Goal: Transaction & Acquisition: Purchase product/service

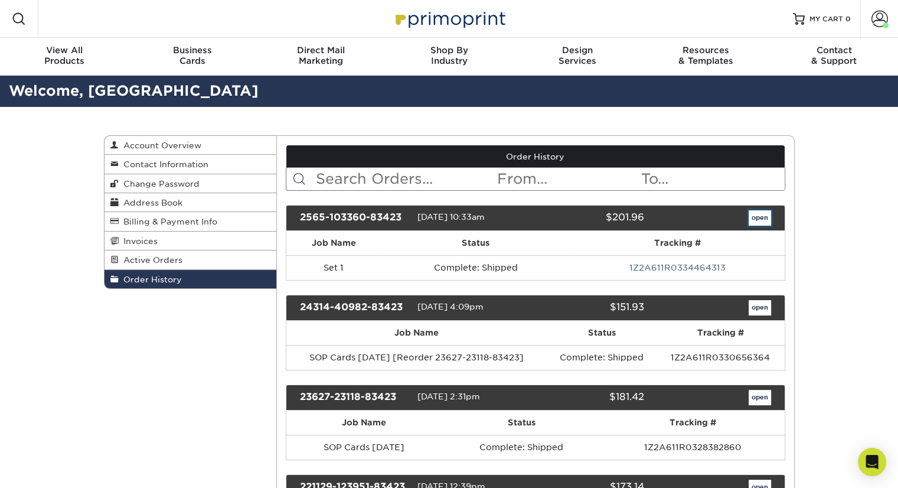
click at [757, 220] on link "open" at bounding box center [760, 217] width 22 height 15
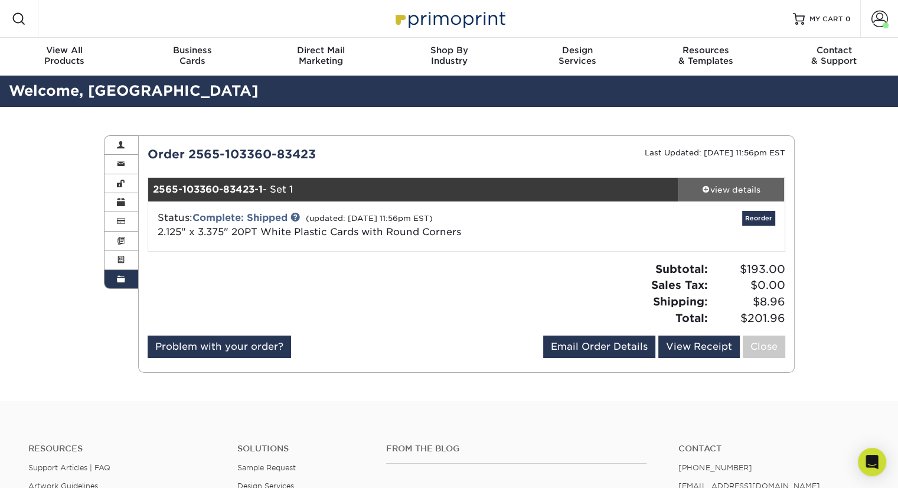
click at [735, 190] on div "view details" at bounding box center [732, 190] width 106 height 12
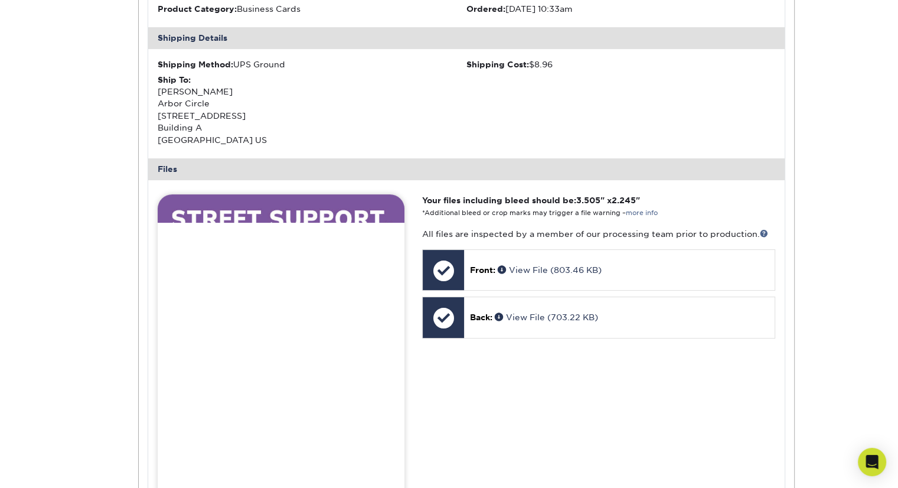
scroll to position [513, 0]
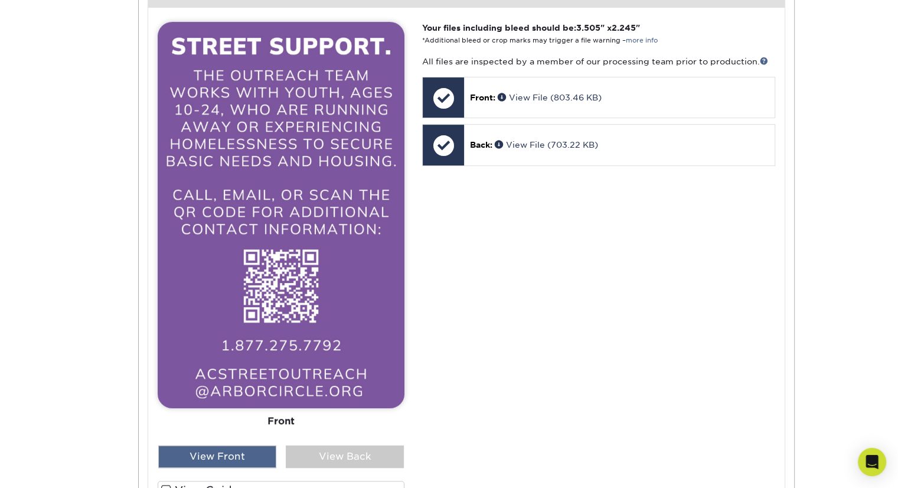
click at [230, 455] on div "View Front" at bounding box center [217, 456] width 118 height 22
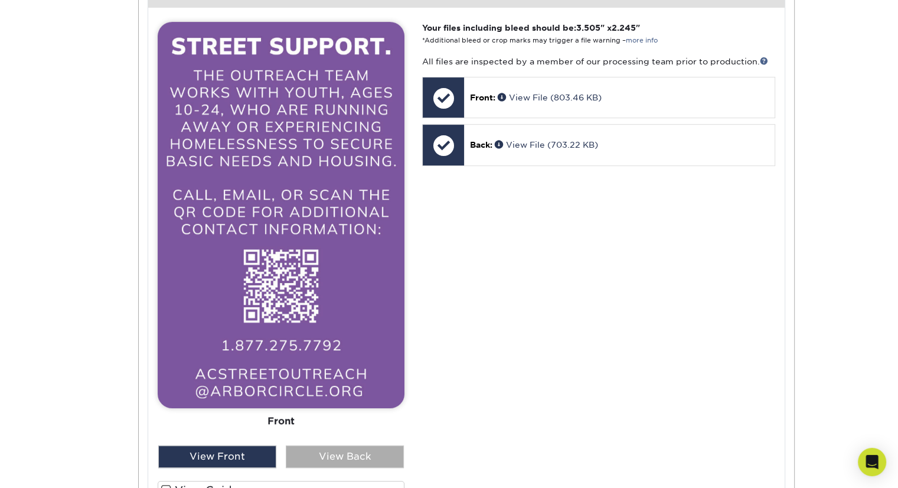
click at [335, 449] on div "View Back" at bounding box center [345, 456] width 118 height 22
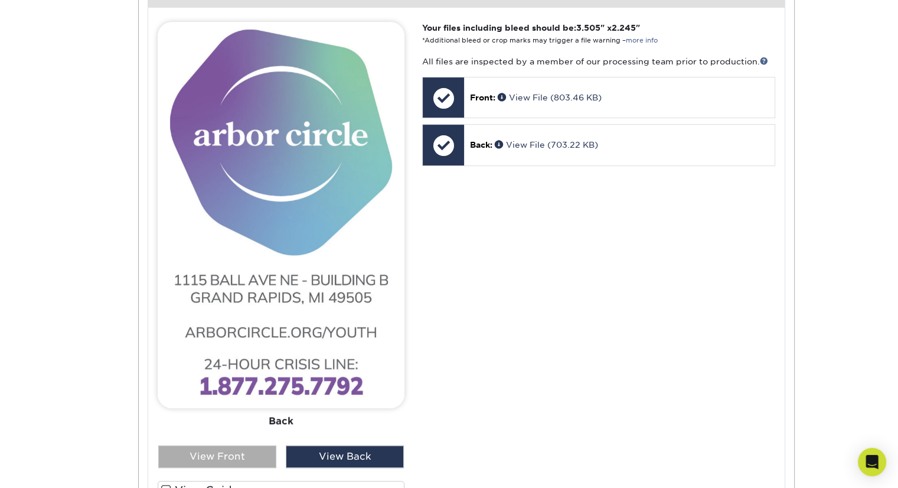
click at [250, 452] on div "View Front" at bounding box center [217, 456] width 118 height 22
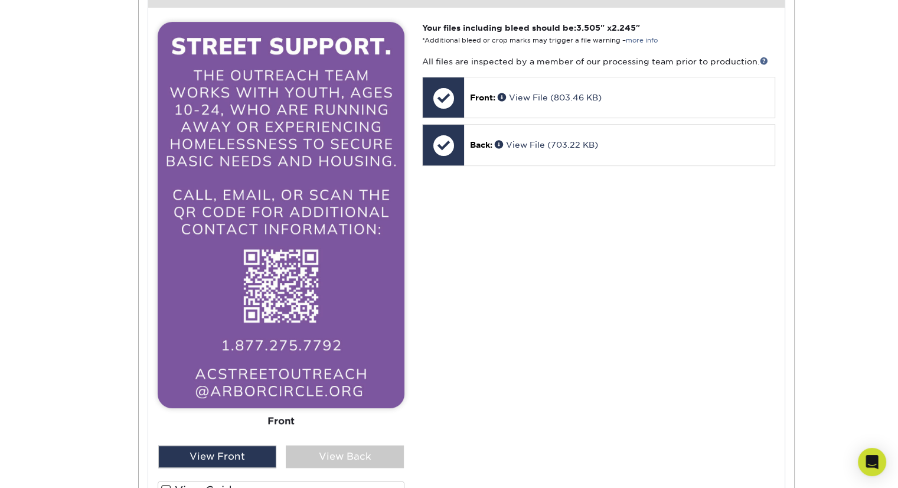
click at [833, 292] on div "Order History Account Overview Contact Information Change Password Address Book…" at bounding box center [449, 146] width 898 height 1104
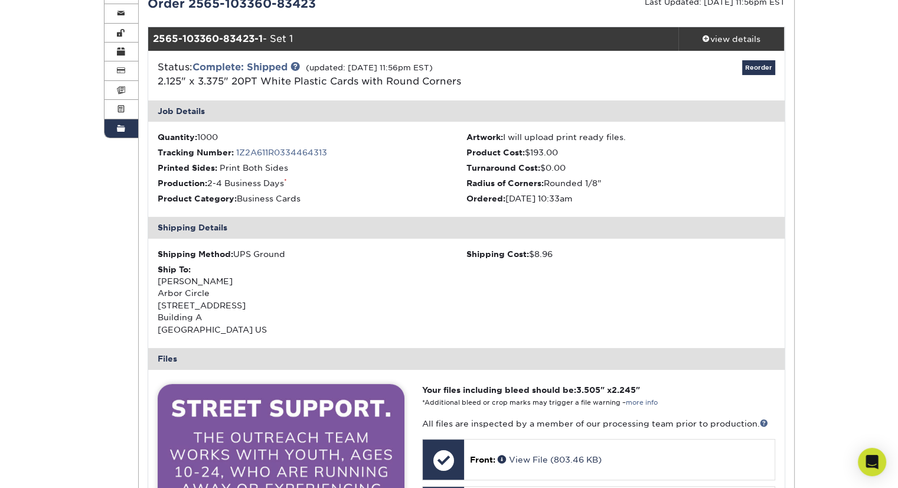
scroll to position [56, 0]
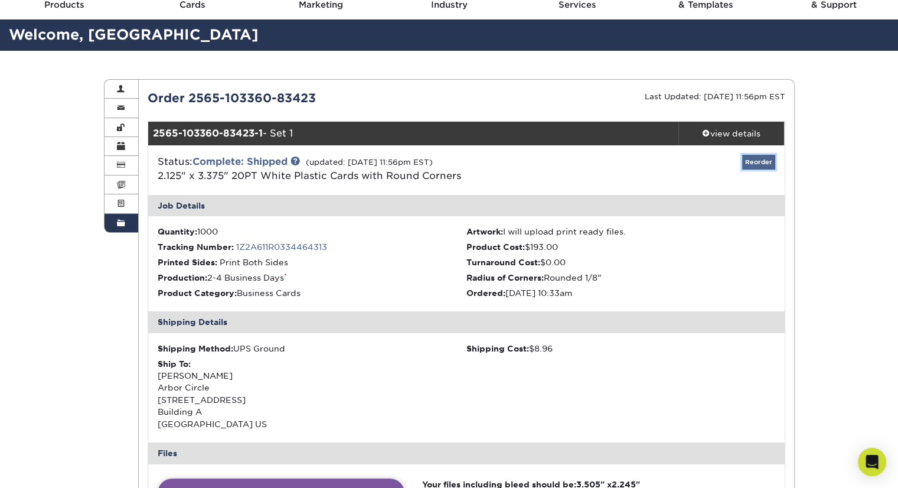
click at [756, 159] on link "Reorder" at bounding box center [758, 162] width 33 height 15
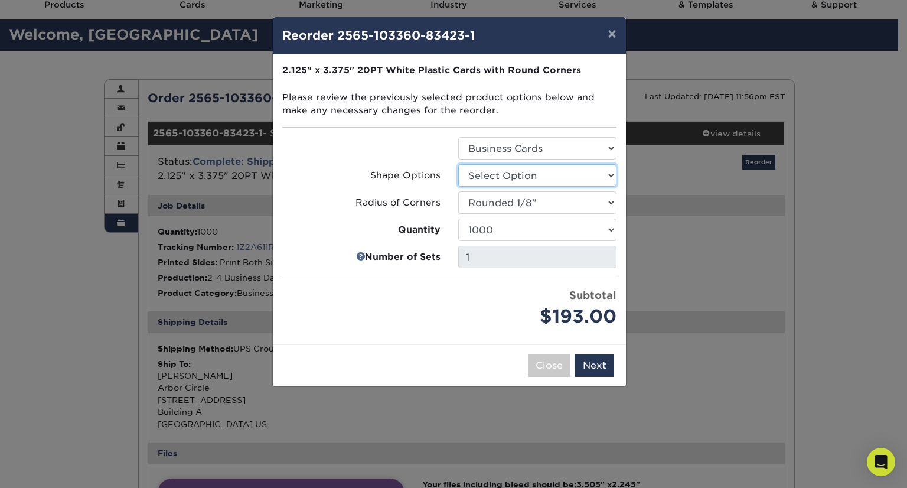
click at [581, 180] on select "Select Option Rounded 4 Corners" at bounding box center [537, 175] width 158 height 22
click at [560, 152] on select "Select Option Business Cards" at bounding box center [537, 148] width 158 height 22
click at [458, 137] on select "Select Option Business Cards" at bounding box center [537, 148] width 158 height 22
click at [555, 182] on select "Select Option Rounded 4 Corners" at bounding box center [537, 175] width 158 height 22
select select "7672df9e-0e0a-464d-8e1f-920c575e4da3"
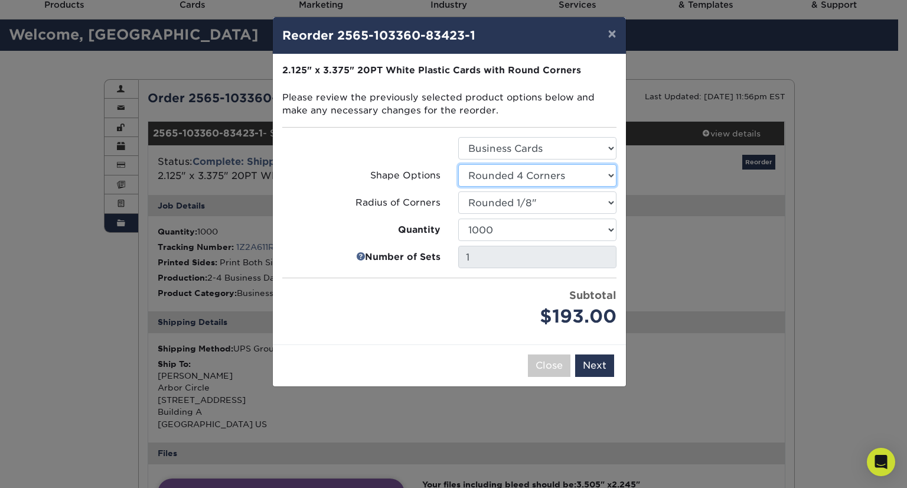
click at [458, 164] on select "Select Option Rounded 4 Corners" at bounding box center [537, 175] width 158 height 22
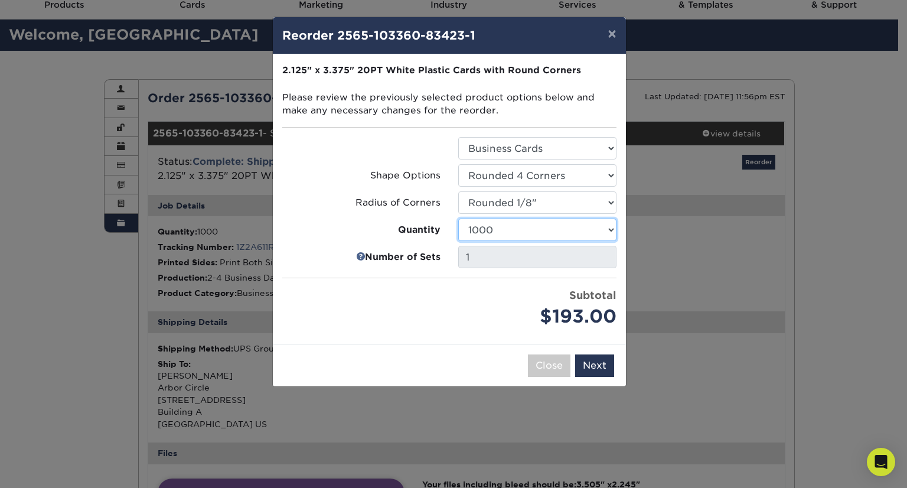
click at [543, 230] on select "100 250 500 1000 2500 5000" at bounding box center [537, 230] width 158 height 22
select select "02d8d163-ee8f-41cc-acce-9863ad0deb38"
click at [458, 219] on select "100 250 500 1000 2500 5000" at bounding box center [537, 230] width 158 height 22
click at [548, 203] on select "Select Option Rounded 1/8" Rounded 1/4"" at bounding box center [537, 202] width 158 height 22
click at [458, 191] on select "Select Option Rounded 1/8" Rounded 1/4"" at bounding box center [537, 202] width 158 height 22
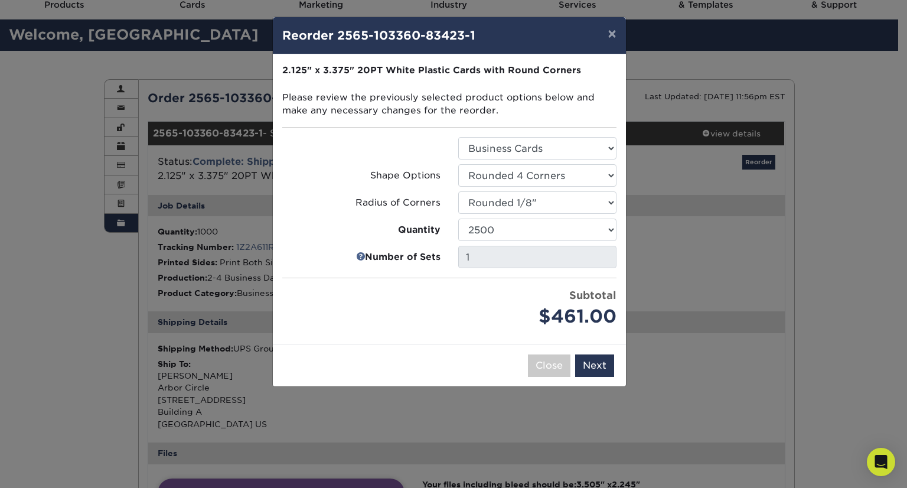
click at [476, 314] on div "$461.00" at bounding box center [537, 316] width 158 height 27
click at [598, 368] on button "Next" at bounding box center [594, 365] width 39 height 22
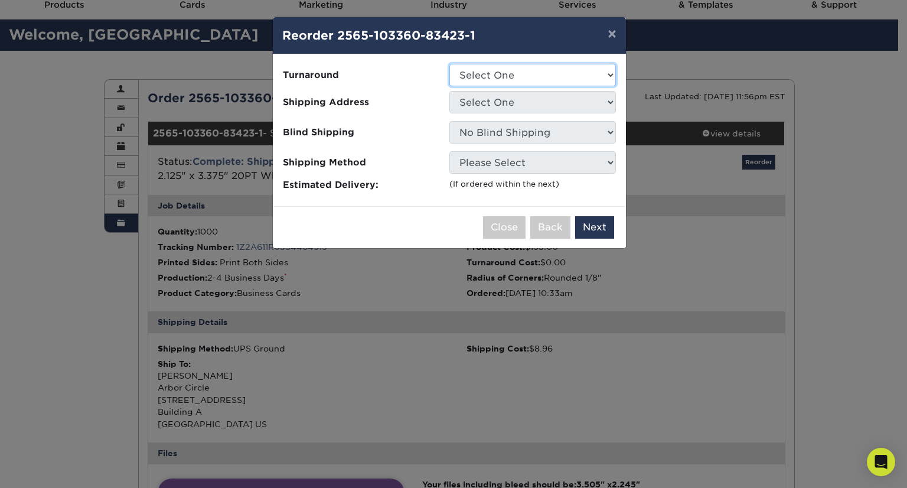
click at [556, 77] on select "Select One 2-4 Business Days" at bounding box center [532, 75] width 167 height 22
select select "f4fab1db-b33a-4156-b618-5bf1f8644bc6"
click at [449, 64] on select "Select One 2-4 Business Days" at bounding box center [532, 75] width 167 height 22
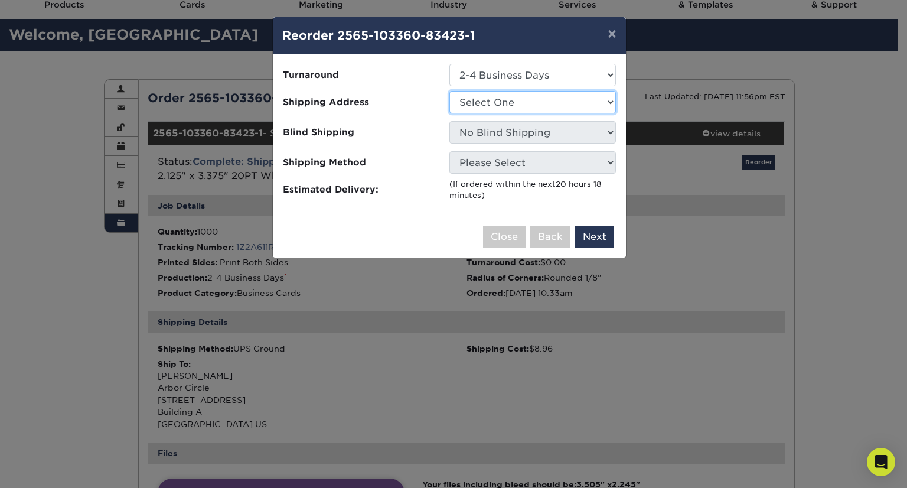
click at [531, 103] on select "Select One Arbor Circle Onnika" at bounding box center [532, 102] width 167 height 22
select select "154935"
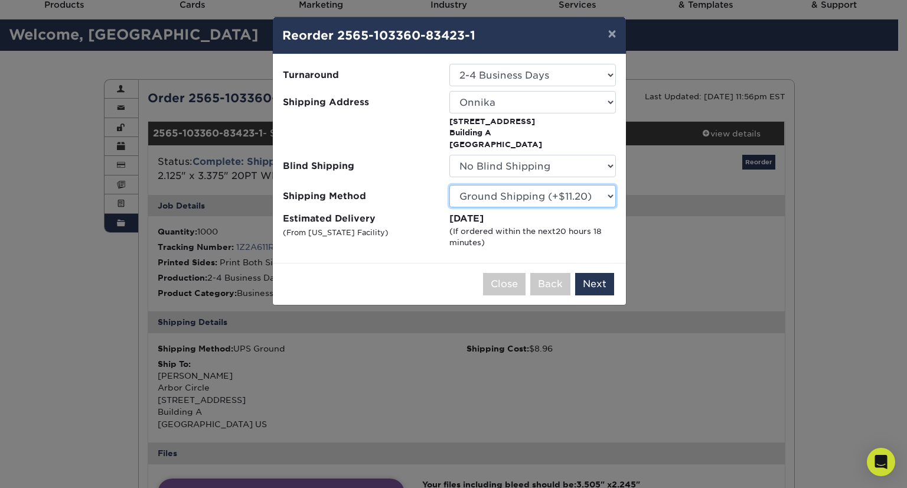
click at [589, 199] on select "Please Select Ground Shipping (+$11.20) 3 Day Shipping Service (+$37.00) 2 Day …" at bounding box center [532, 196] width 167 height 22
click at [449, 185] on select "Please Select Ground Shipping (+$11.20) 3 Day Shipping Service (+$37.00) 2 Day …" at bounding box center [532, 196] width 167 height 22
click at [514, 228] on div "(If ordered within the next 20 hours 18 minutes )" at bounding box center [532, 237] width 167 height 23
click at [596, 283] on button "Next" at bounding box center [594, 284] width 39 height 22
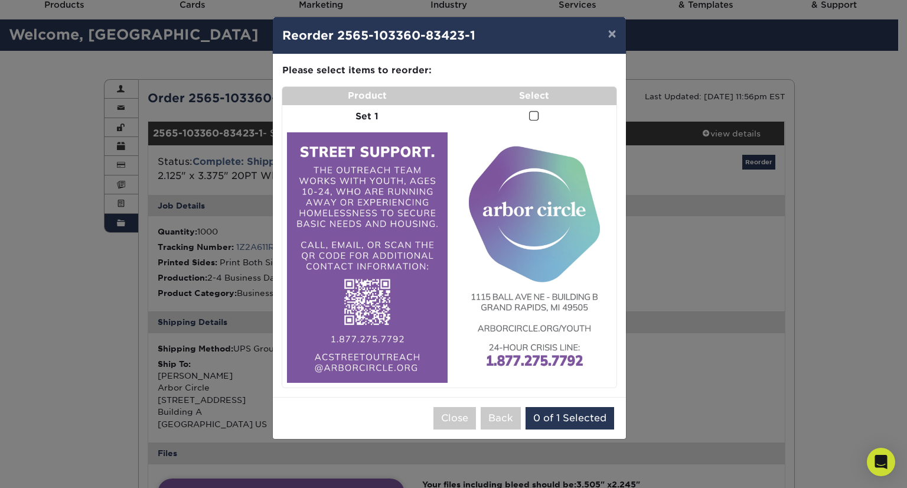
click at [532, 115] on span at bounding box center [534, 115] width 10 height 11
click at [0, 0] on input "checkbox" at bounding box center [0, 0] width 0 height 0
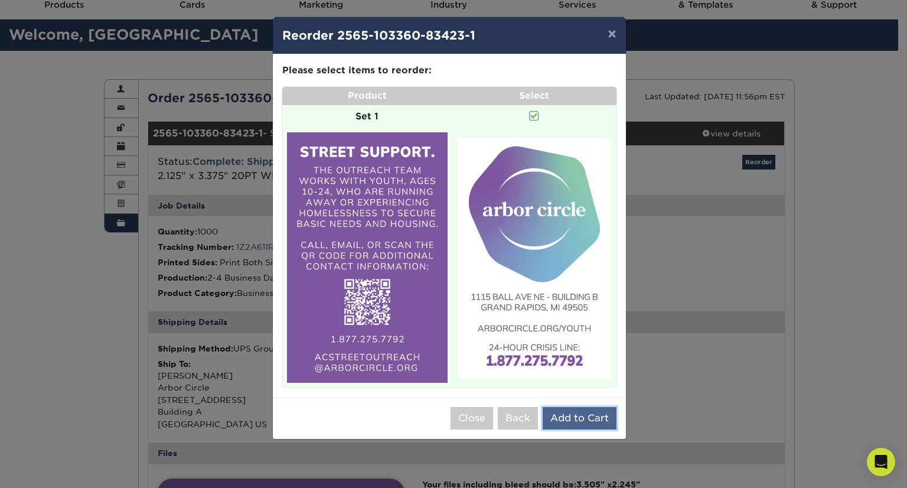
click at [585, 423] on button "Add to Cart" at bounding box center [580, 418] width 74 height 22
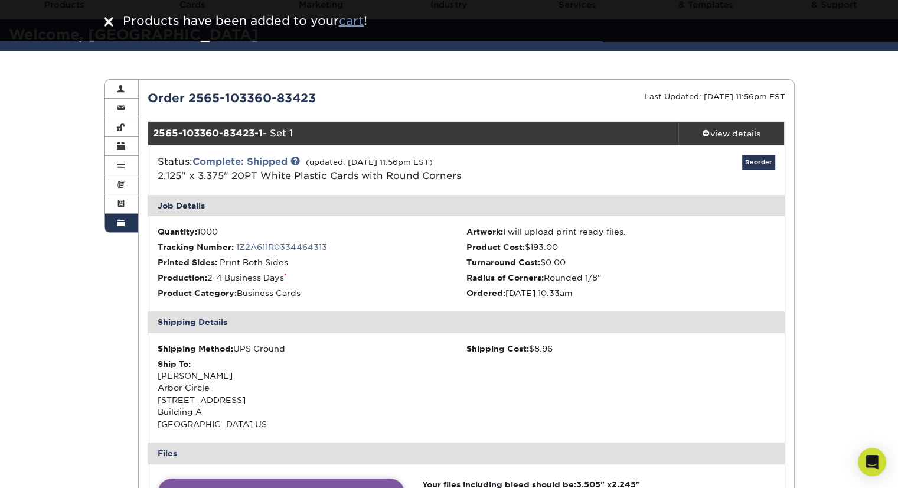
click at [358, 19] on u "cart" at bounding box center [351, 21] width 25 height 14
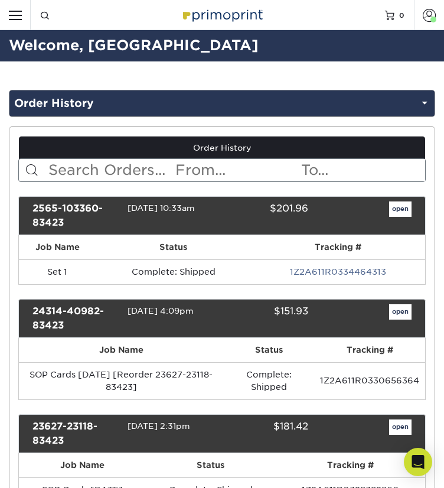
click at [208, 21] on img at bounding box center [223, 14] width 86 height 18
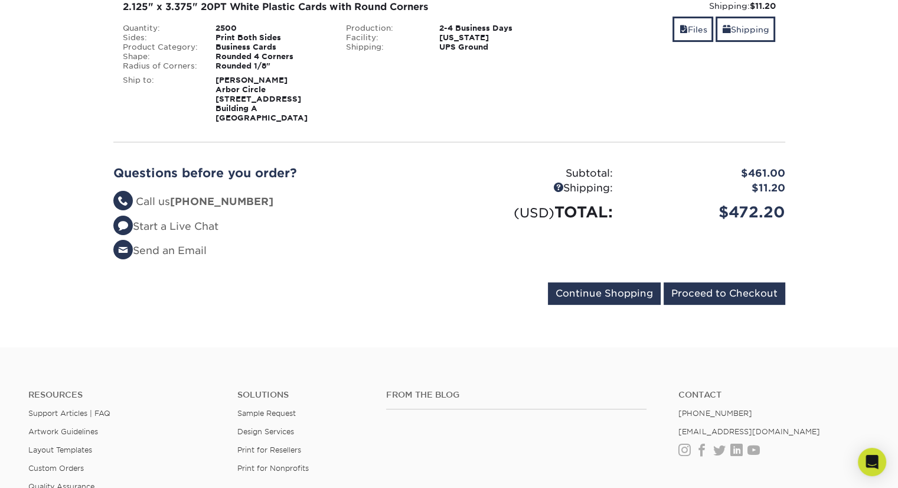
scroll to position [201, 0]
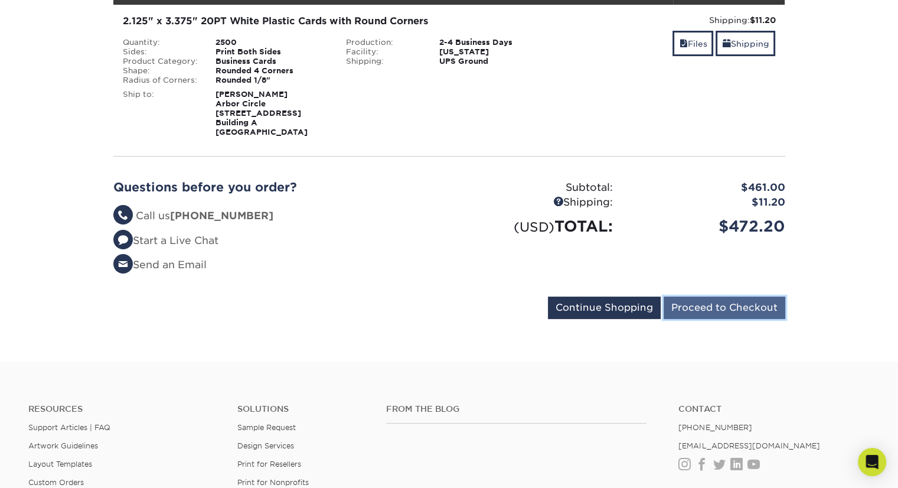
click at [727, 304] on input "Proceed to Checkout" at bounding box center [725, 307] width 122 height 22
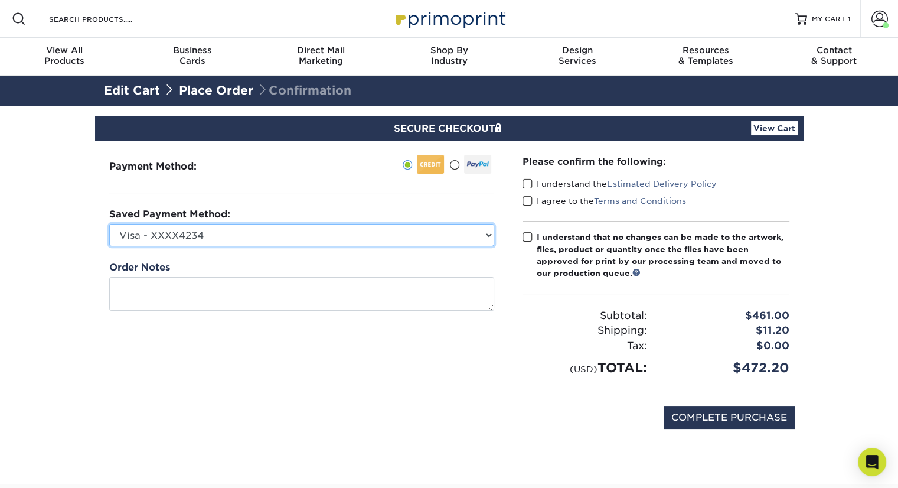
click at [482, 234] on select "Visa - XXXX4234 New Credit Card" at bounding box center [301, 235] width 385 height 22
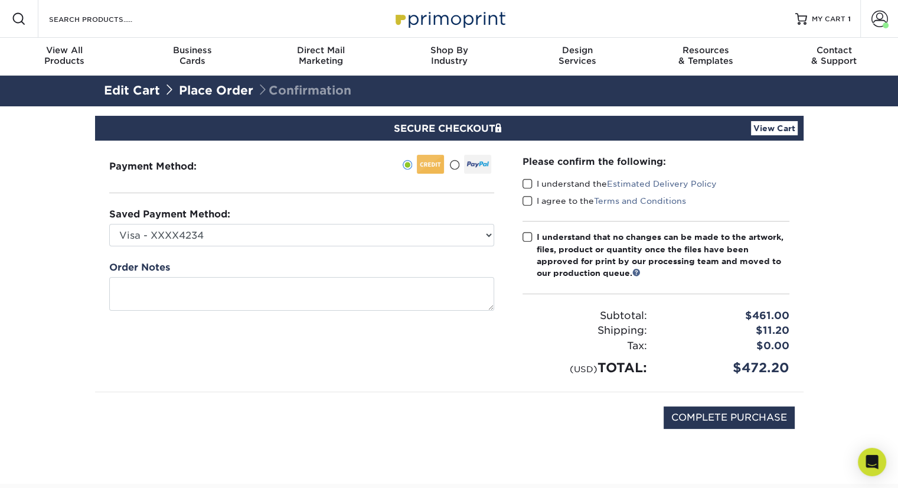
click at [511, 253] on div "Please confirm the following: I understand the Estimated Delivery Policy I agre…" at bounding box center [655, 266] width 295 height 251
click at [529, 182] on span at bounding box center [528, 183] width 10 height 11
click at [0, 0] on input "I understand the Estimated Delivery Policy" at bounding box center [0, 0] width 0 height 0
click at [527, 201] on span at bounding box center [528, 200] width 10 height 11
click at [0, 0] on input "I agree to the Terms and Conditions" at bounding box center [0, 0] width 0 height 0
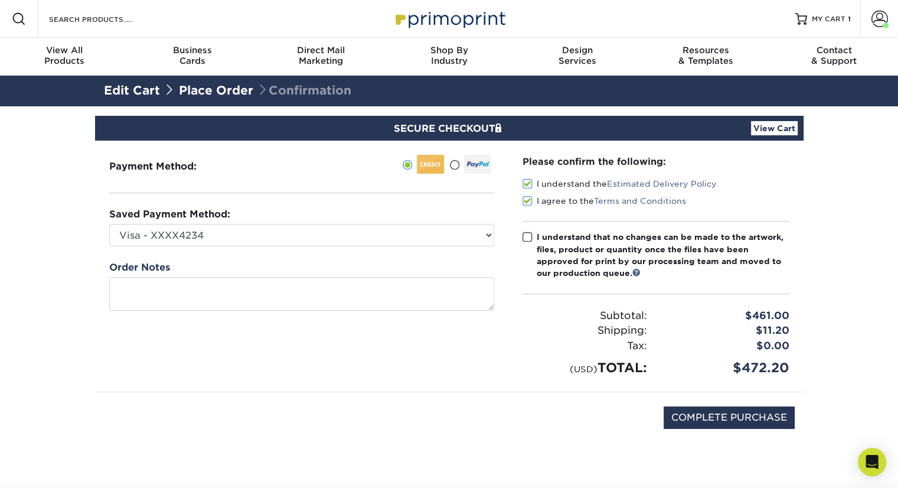
click at [528, 236] on span at bounding box center [528, 236] width 10 height 11
click at [0, 0] on input "I understand that no changes can be made to the artwork, files, product or quan…" at bounding box center [0, 0] width 0 height 0
click at [845, 251] on section "SECURE CHECKOUT View Cart Payment Method: Saved Payment Method:" at bounding box center [449, 294] width 898 height 377
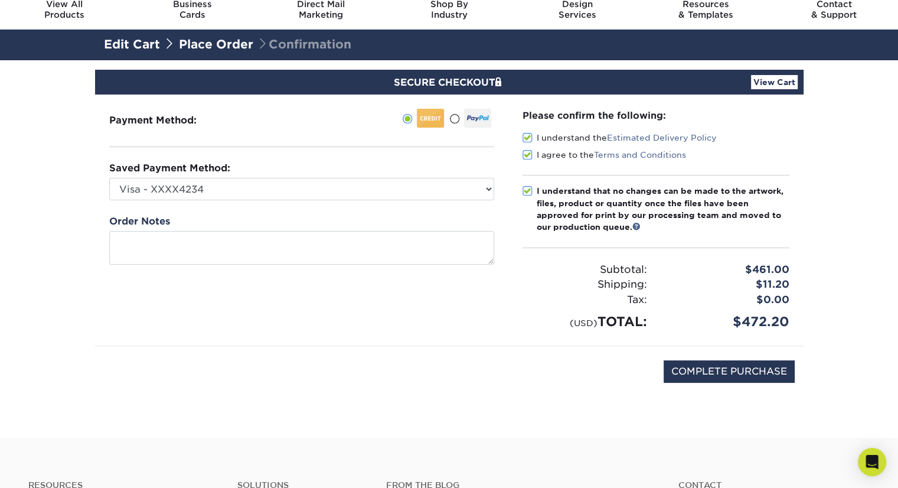
scroll to position [47, 0]
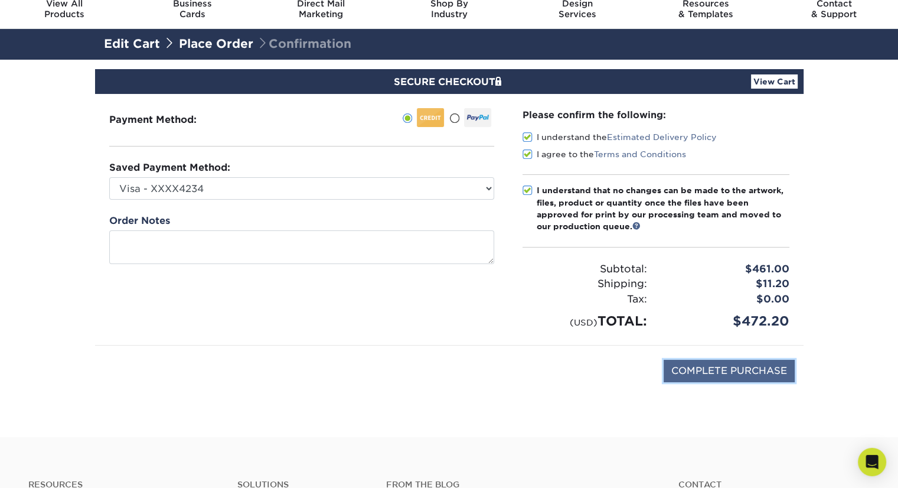
click at [749, 370] on input "COMPLETE PURCHASE" at bounding box center [729, 371] width 131 height 22
type input "PROCESSING, PLEASE WAIT..."
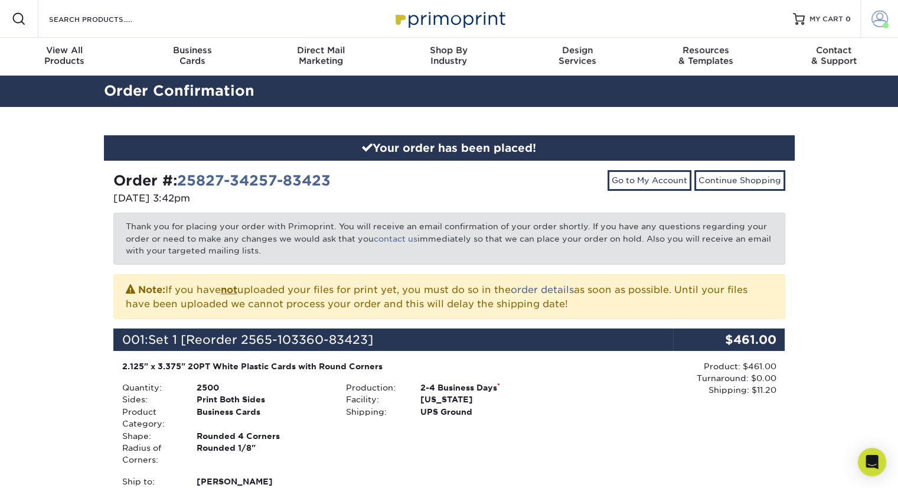
click at [879, 23] on span at bounding box center [880, 19] width 17 height 17
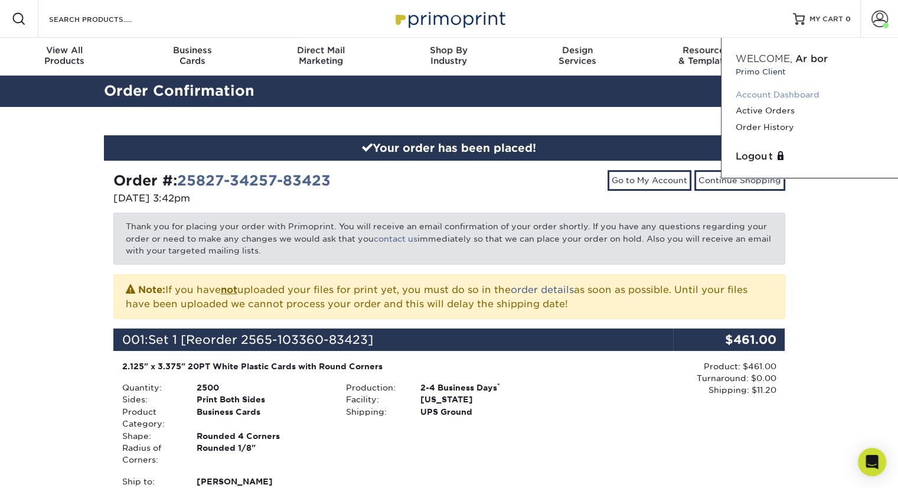
click at [791, 96] on link "Account Dashboard" at bounding box center [810, 95] width 148 height 16
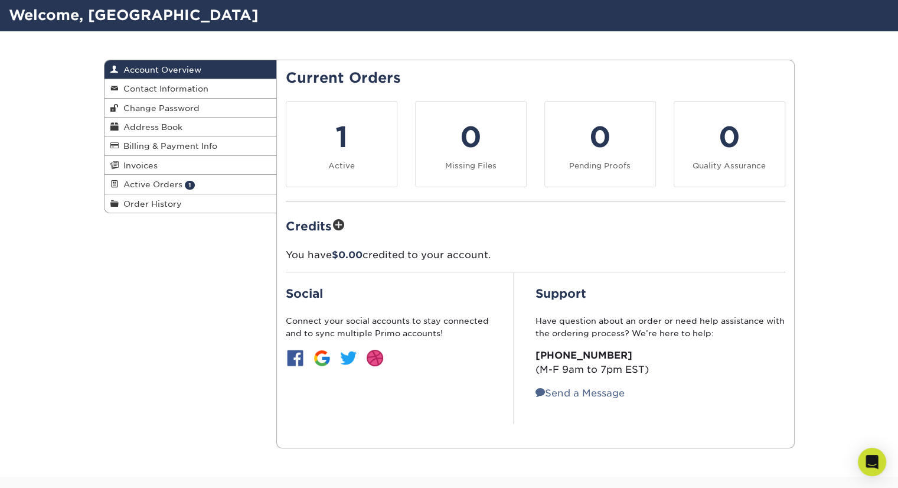
scroll to position [90, 0]
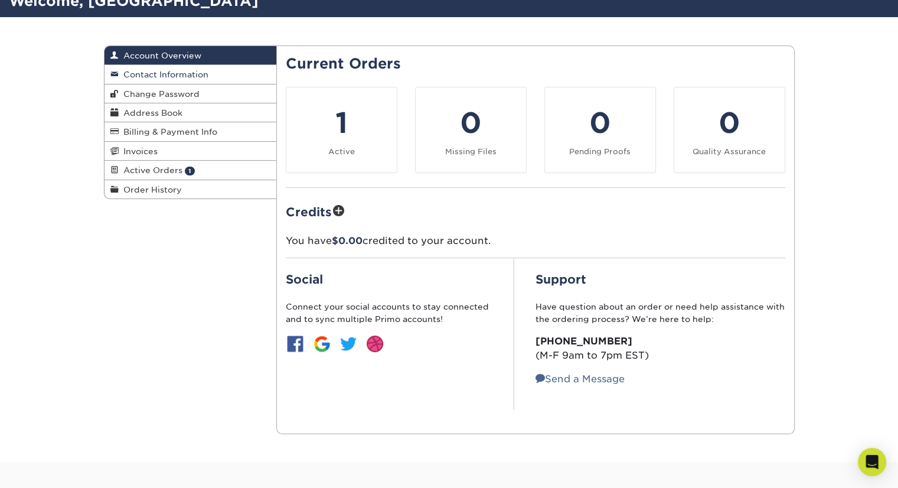
click at [187, 73] on span "Contact Information" at bounding box center [164, 74] width 90 height 9
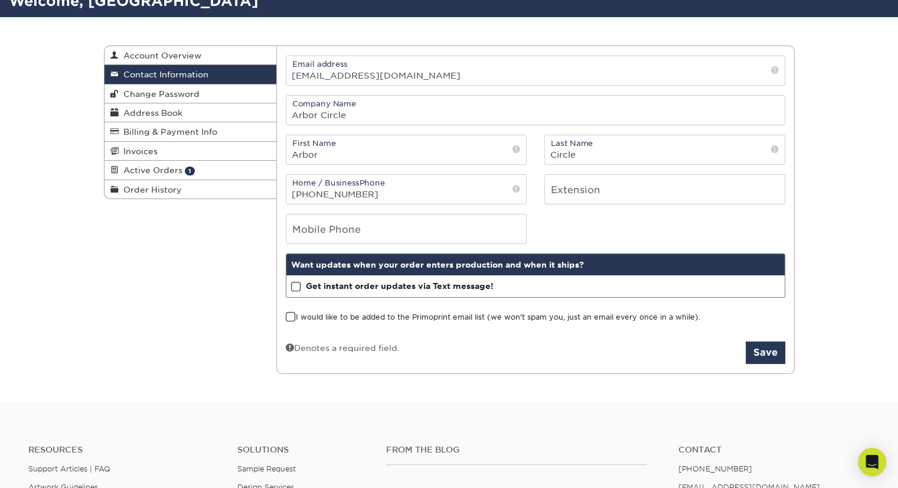
click at [845, 158] on div "Contact Information Account Overview Contact Information Change Password Addres…" at bounding box center [449, 210] width 898 height 386
